Goal: Transaction & Acquisition: Register for event/course

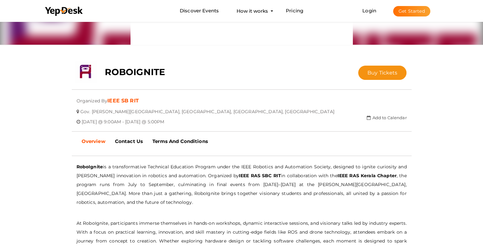
scroll to position [86, 0]
click at [373, 74] on span "Buy Tickets" at bounding box center [382, 73] width 30 height 6
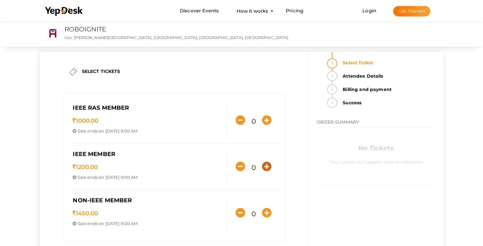
click at [265, 165] on icon "button" at bounding box center [267, 167] width 10 height 10
type input "1"
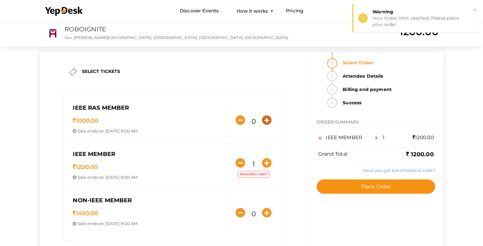
click at [263, 116] on icon "button" at bounding box center [267, 121] width 10 height 10
click at [265, 210] on icon "button" at bounding box center [267, 213] width 10 height 10
drag, startPoint x: 343, startPoint y: 190, endPoint x: 316, endPoint y: 212, distance: 35.4
click at [316, 212] on div "Select Ticket Attendee Details Billing and payment Success ORDER SUMMARY IEEE M…" at bounding box center [376, 140] width 134 height 177
